Goal: Information Seeking & Learning: Learn about a topic

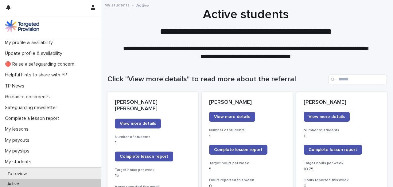
scroll to position [61, 0]
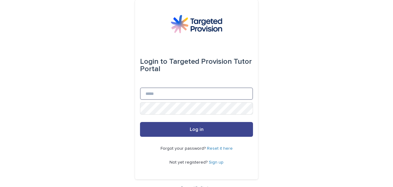
type input "**********"
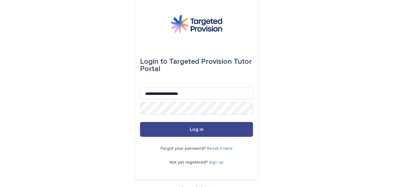
click at [224, 132] on button "Log in" at bounding box center [196, 129] width 113 height 15
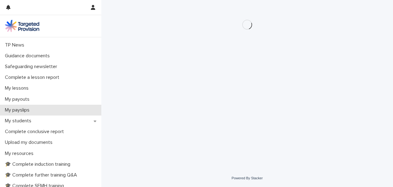
scroll to position [82, 0]
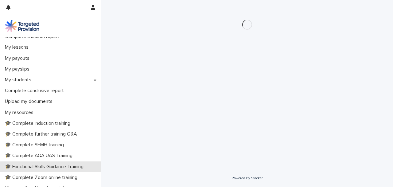
click at [50, 168] on p "🎓 Functional Skills Guidance Training" at bounding box center [45, 167] width 86 height 6
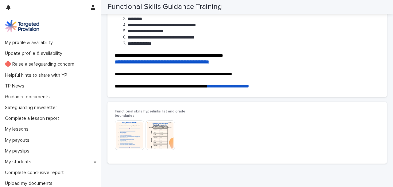
scroll to position [102, 0]
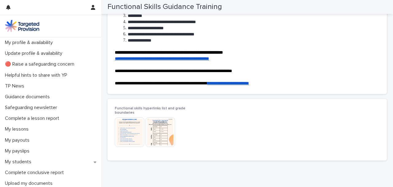
click at [130, 134] on img at bounding box center [130, 132] width 30 height 30
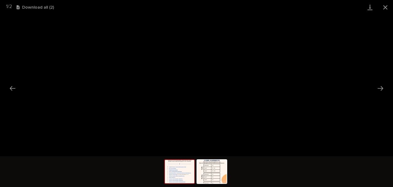
click at [185, 177] on img at bounding box center [180, 171] width 30 height 23
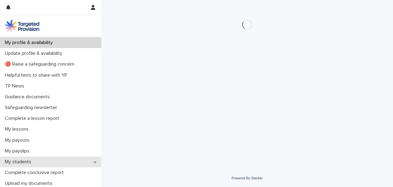
click at [65, 165] on div "My students" at bounding box center [50, 161] width 101 height 11
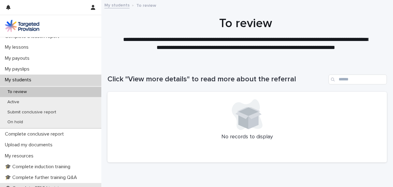
scroll to position [184, 0]
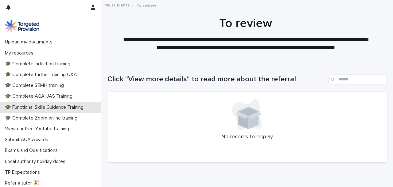
click at [54, 105] on p "🎓 Functional Skills Guidance Training" at bounding box center [45, 107] width 86 height 6
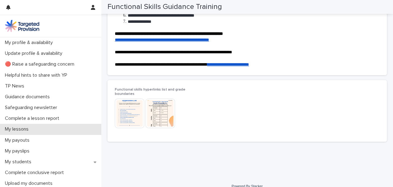
scroll to position [123, 0]
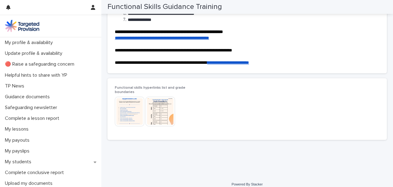
click at [126, 112] on img at bounding box center [130, 112] width 30 height 30
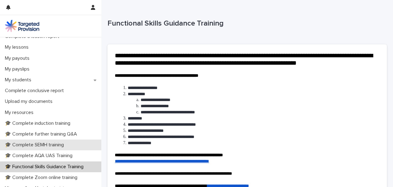
scroll to position [102, 0]
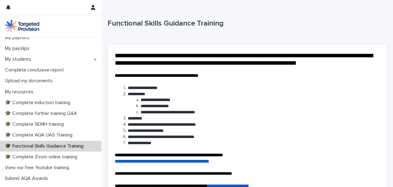
click at [53, 148] on p "🎓 Functional Skills Guidance Training" at bounding box center [45, 146] width 86 height 6
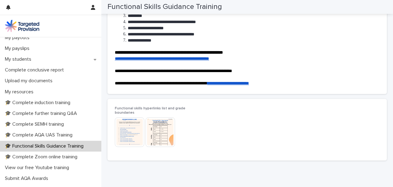
click at [131, 136] on img at bounding box center [130, 132] width 30 height 30
